Goal: Task Accomplishment & Management: Use online tool/utility

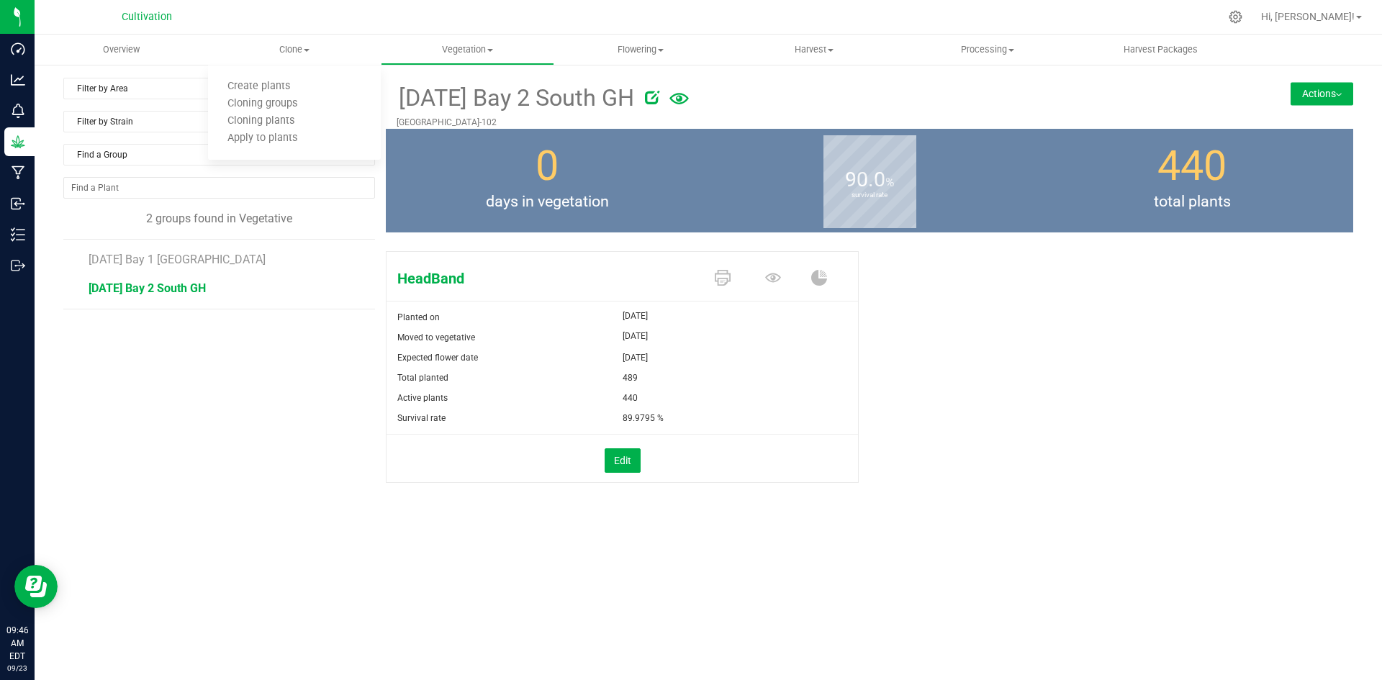
drag, startPoint x: 0, startPoint y: 0, endPoint x: 1135, endPoint y: 335, distance: 1183.7
click at [1251, 341] on div "HeadBand Planted on [DATE] Moved to vegetative [DATE] Expected flower date [DAT…" at bounding box center [870, 383] width 968 height 274
click at [463, 47] on span "Vegetation" at bounding box center [468, 49] width 172 height 13
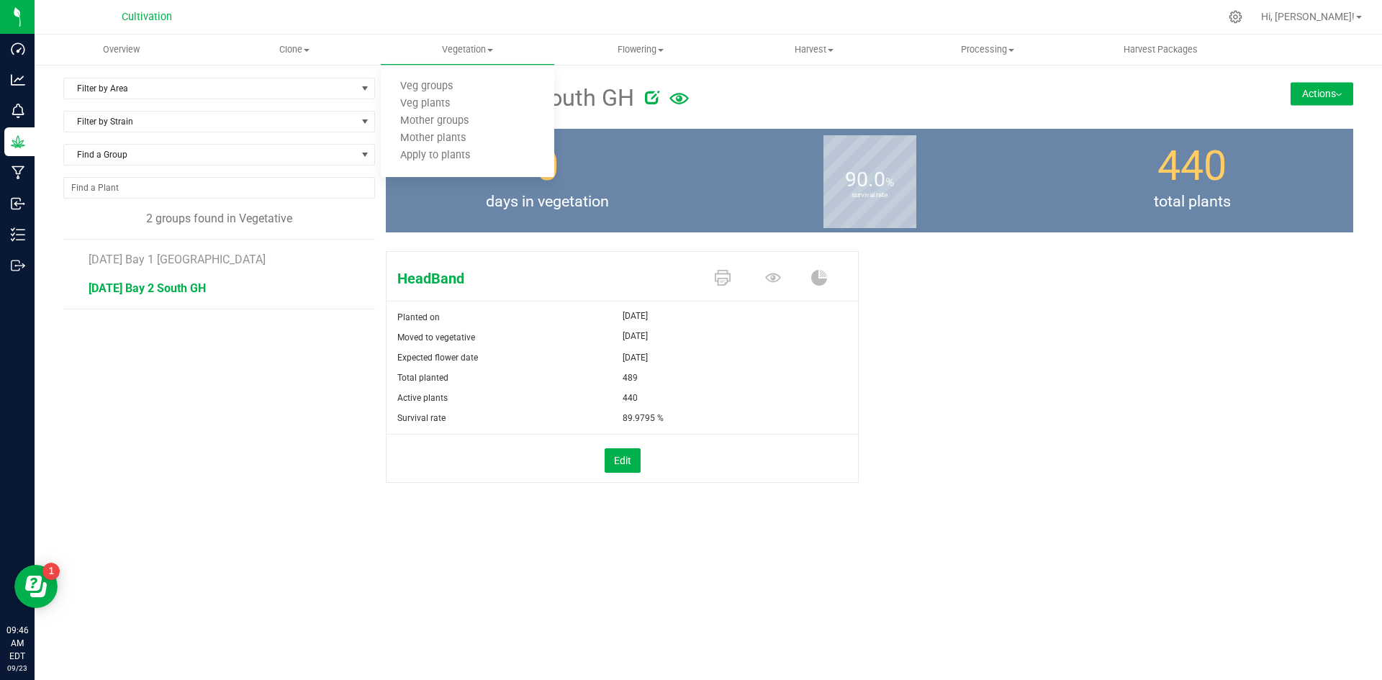
drag, startPoint x: 1153, startPoint y: 361, endPoint x: 865, endPoint y: 339, distance: 288.8
click at [1149, 361] on div "HeadBand Planted on [DATE] Moved to vegetative [DATE] Expected flower date [DAT…" at bounding box center [870, 383] width 968 height 274
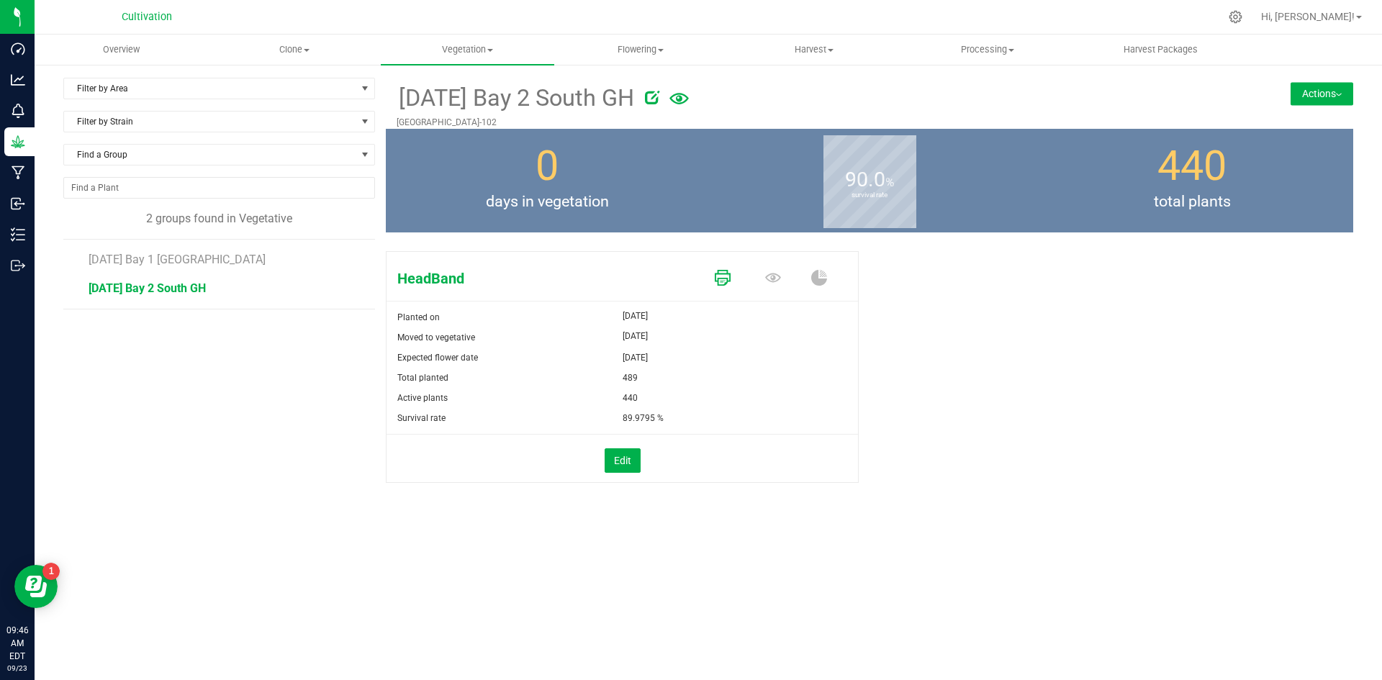
click at [721, 281] on icon at bounding box center [723, 278] width 16 height 16
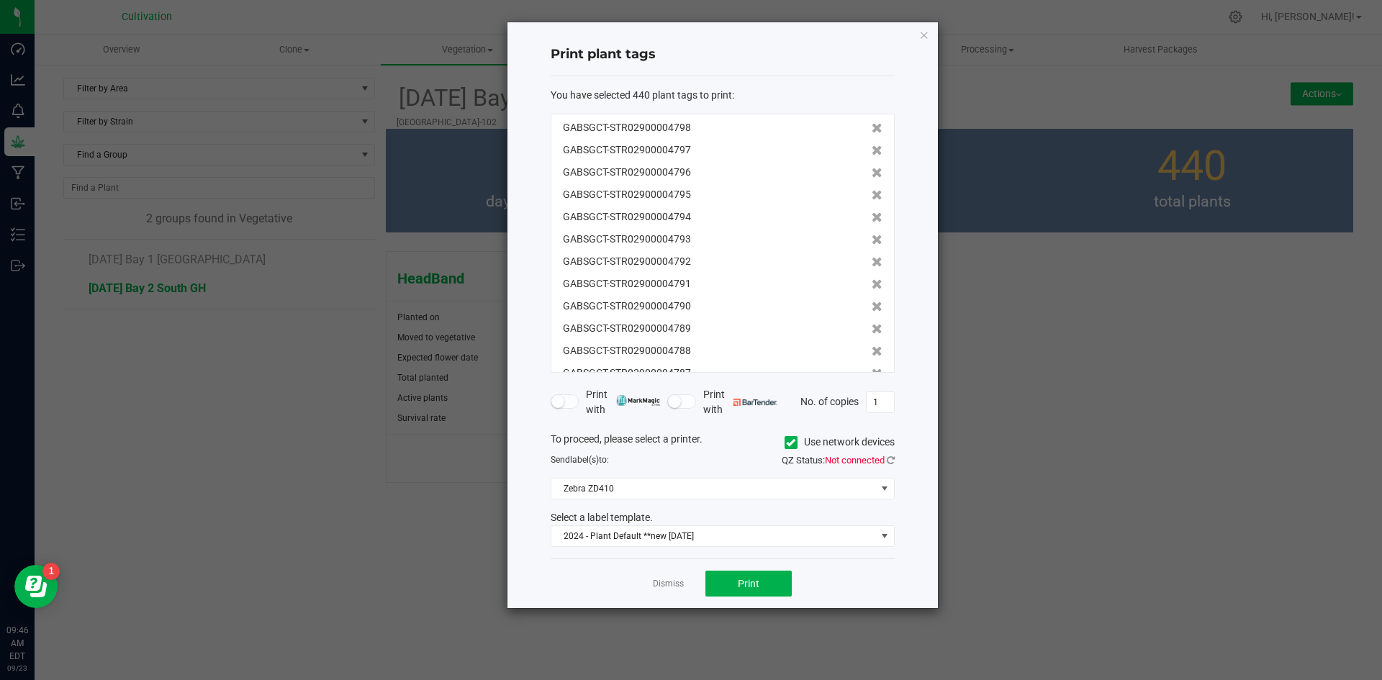
drag, startPoint x: 793, startPoint y: 443, endPoint x: 770, endPoint y: 446, distance: 23.2
click at [792, 443] on icon at bounding box center [790, 443] width 9 height 0
click at [0, 0] on input "Use network devices" at bounding box center [0, 0] width 0 height 0
click at [709, 484] on span at bounding box center [713, 489] width 325 height 20
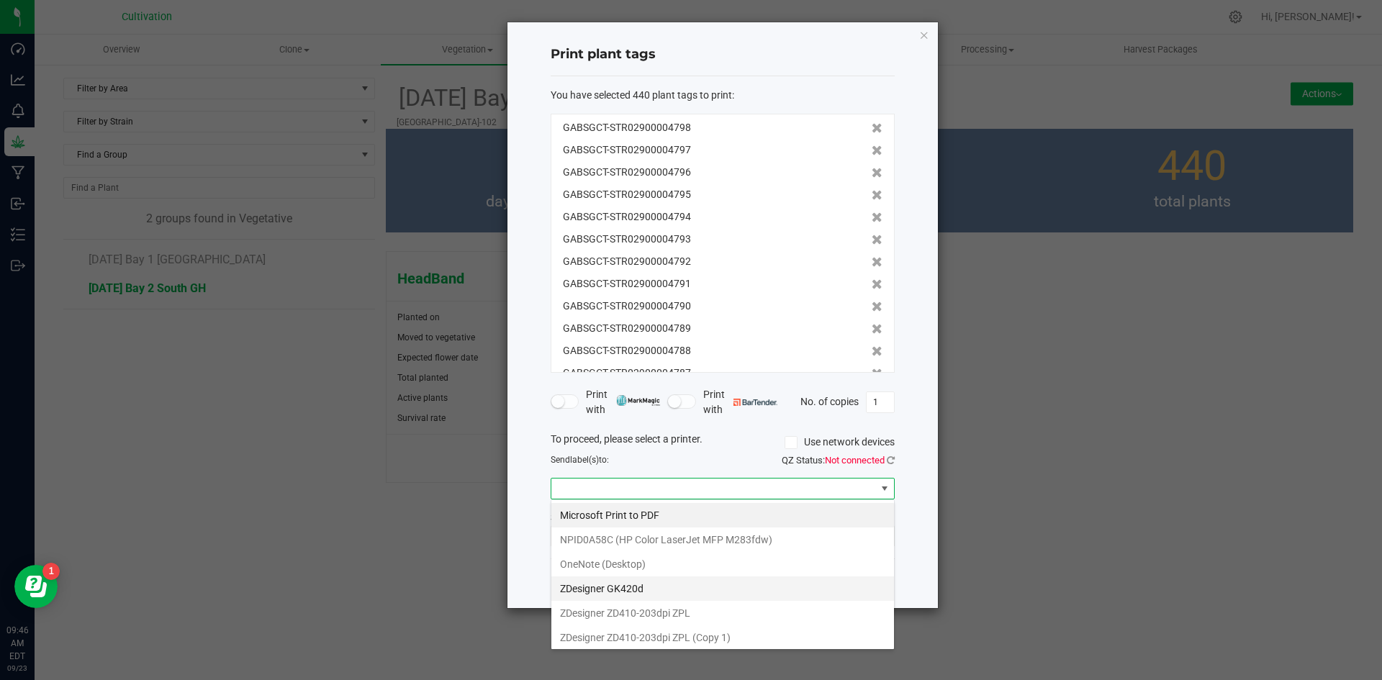
scroll to position [3, 0]
click at [705, 637] on 1\) "ZDesigner ZD410-203dpi ZPL (Copy 1)" at bounding box center [722, 635] width 343 height 24
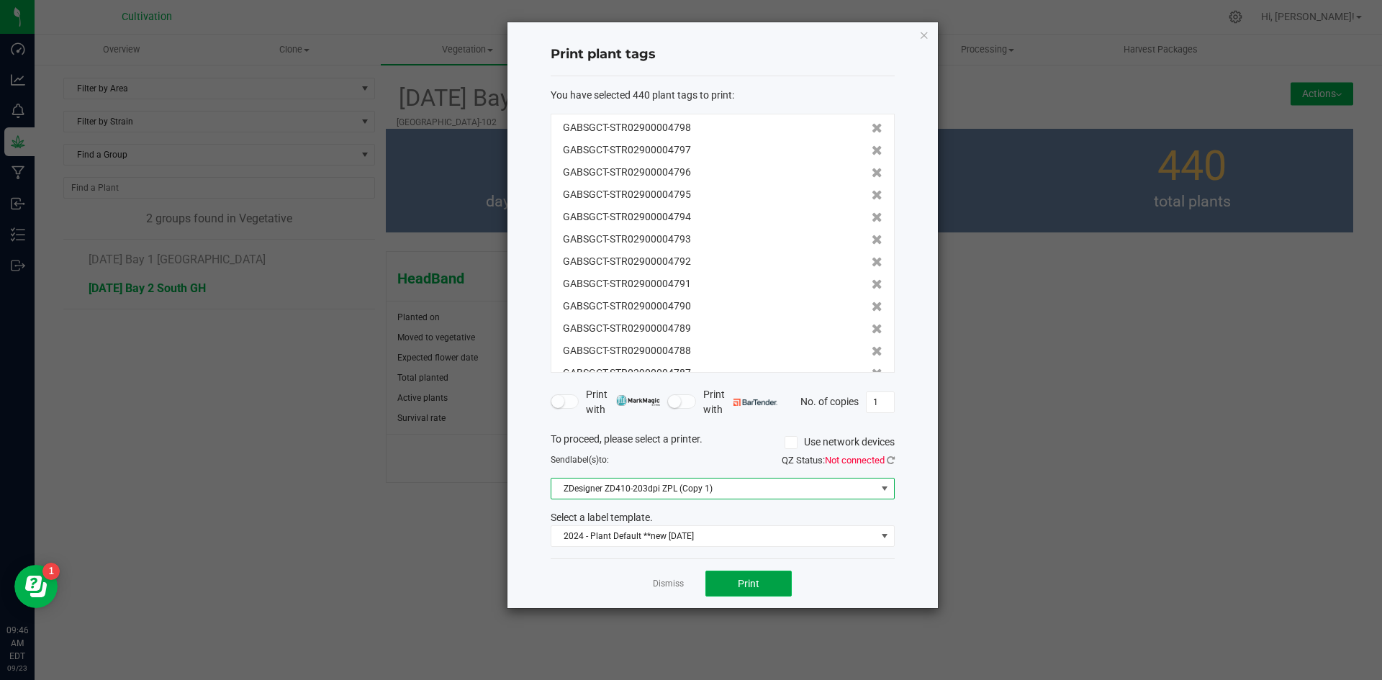
click at [750, 586] on span "Print" at bounding box center [749, 584] width 22 height 12
click at [929, 36] on div "Print plant tags You have selected 440 plant tags to print : GABSGCT-STR0290000…" at bounding box center [723, 315] width 431 height 586
click at [921, 35] on icon "button" at bounding box center [924, 34] width 10 height 17
